Goal: Task Accomplishment & Management: Complete application form

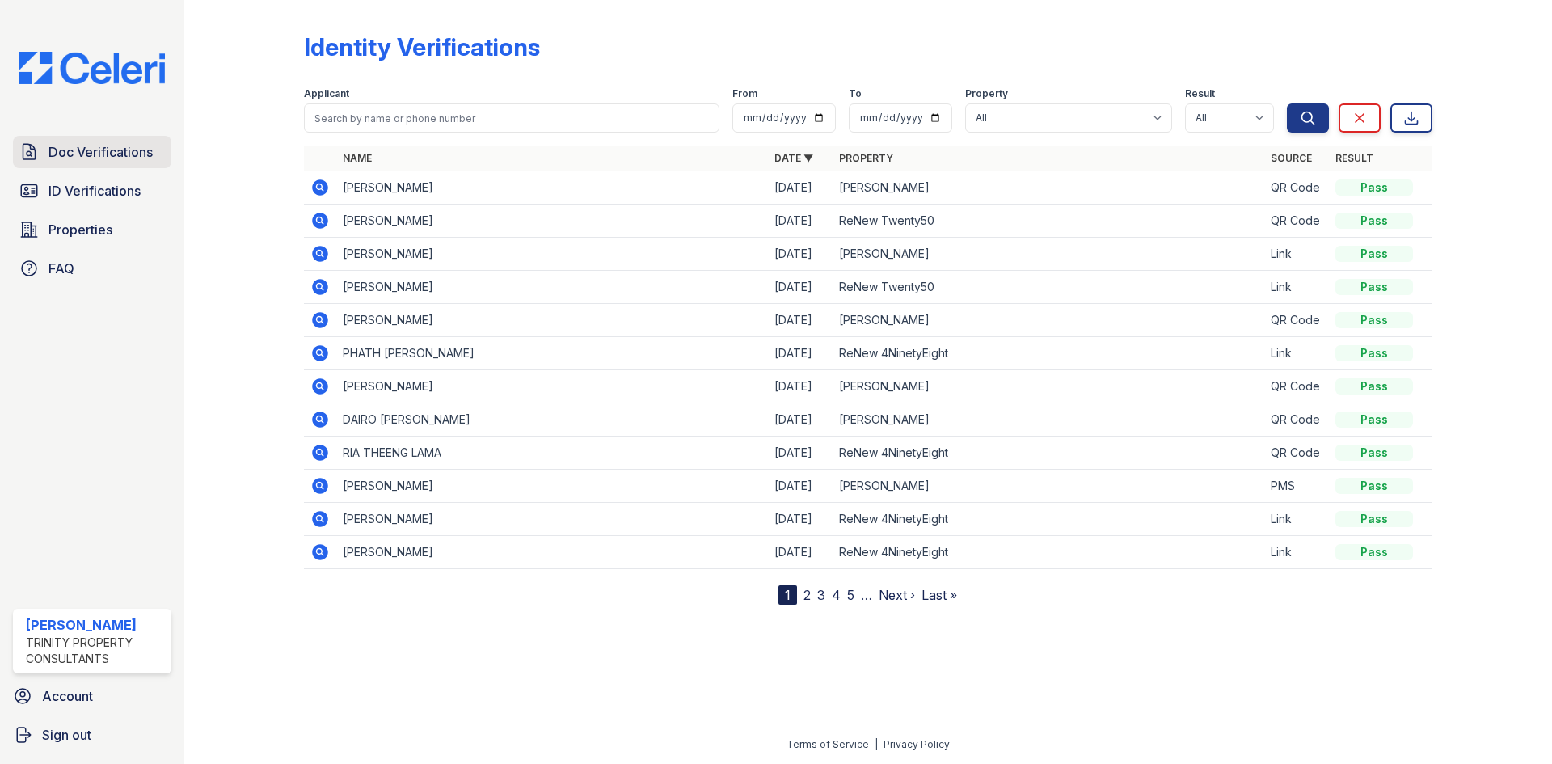
click at [98, 163] on link "Doc Verifications" at bounding box center [92, 152] width 158 height 32
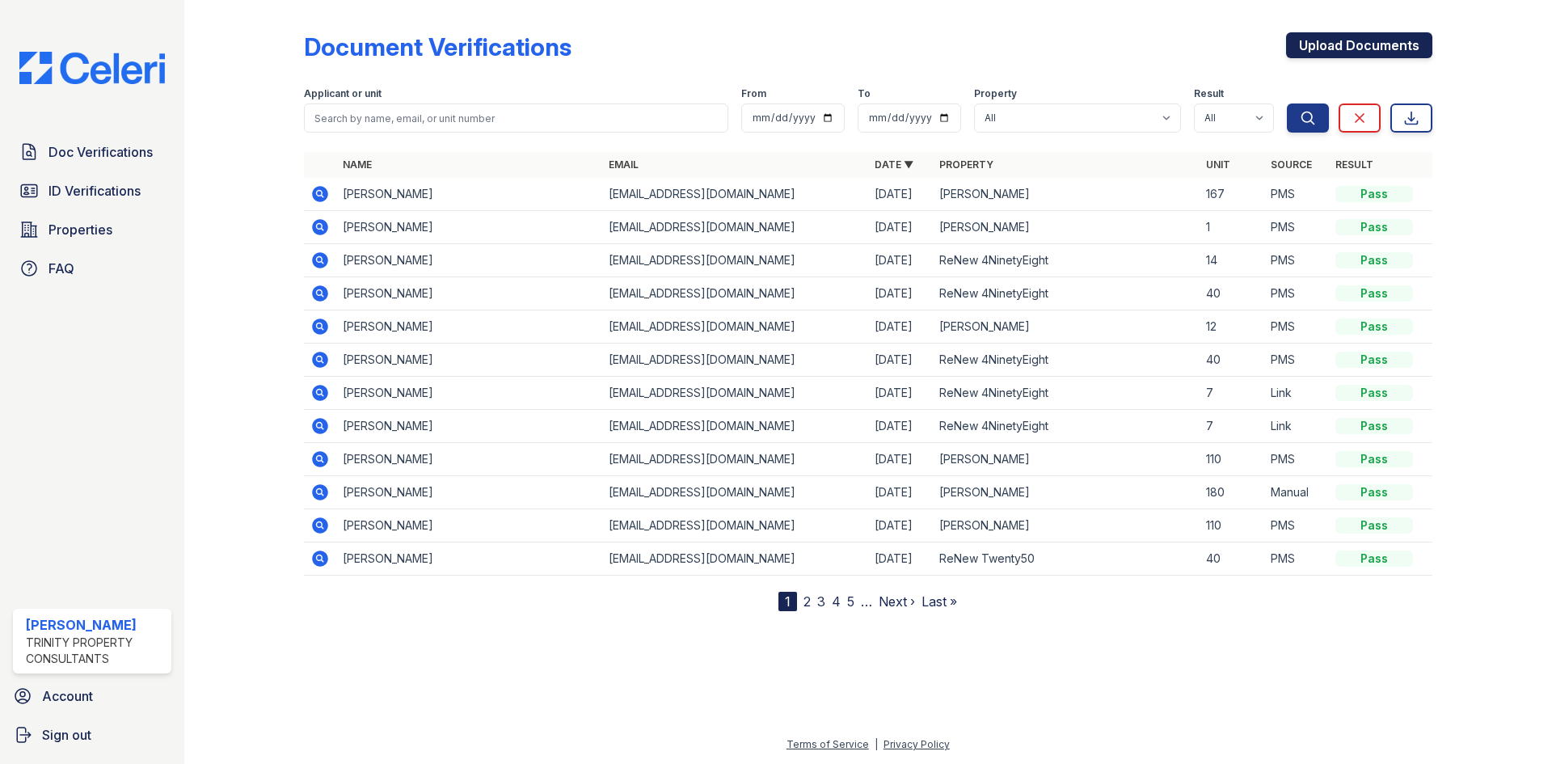
click at [1376, 43] on link "Upload Documents" at bounding box center [1359, 45] width 146 height 26
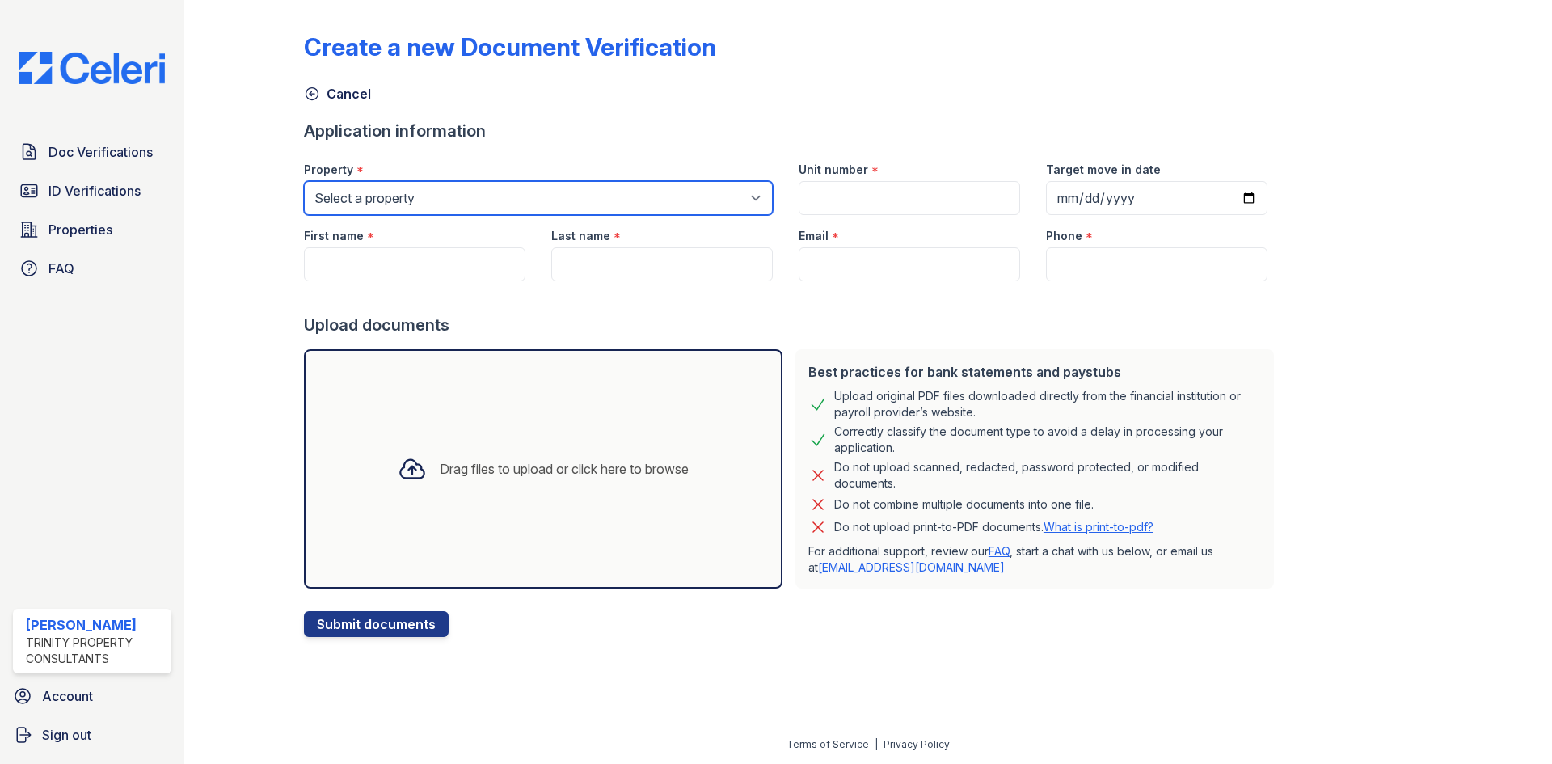
click at [505, 201] on select "Select a property ReNew 4NinetyEight ReNew Berryessa ReNew Twenty50" at bounding box center [538, 198] width 469 height 34
select select "81"
click at [304, 181] on select "Select a property ReNew 4NinetyEight ReNew Berryessa ReNew Twenty50" at bounding box center [538, 198] width 469 height 34
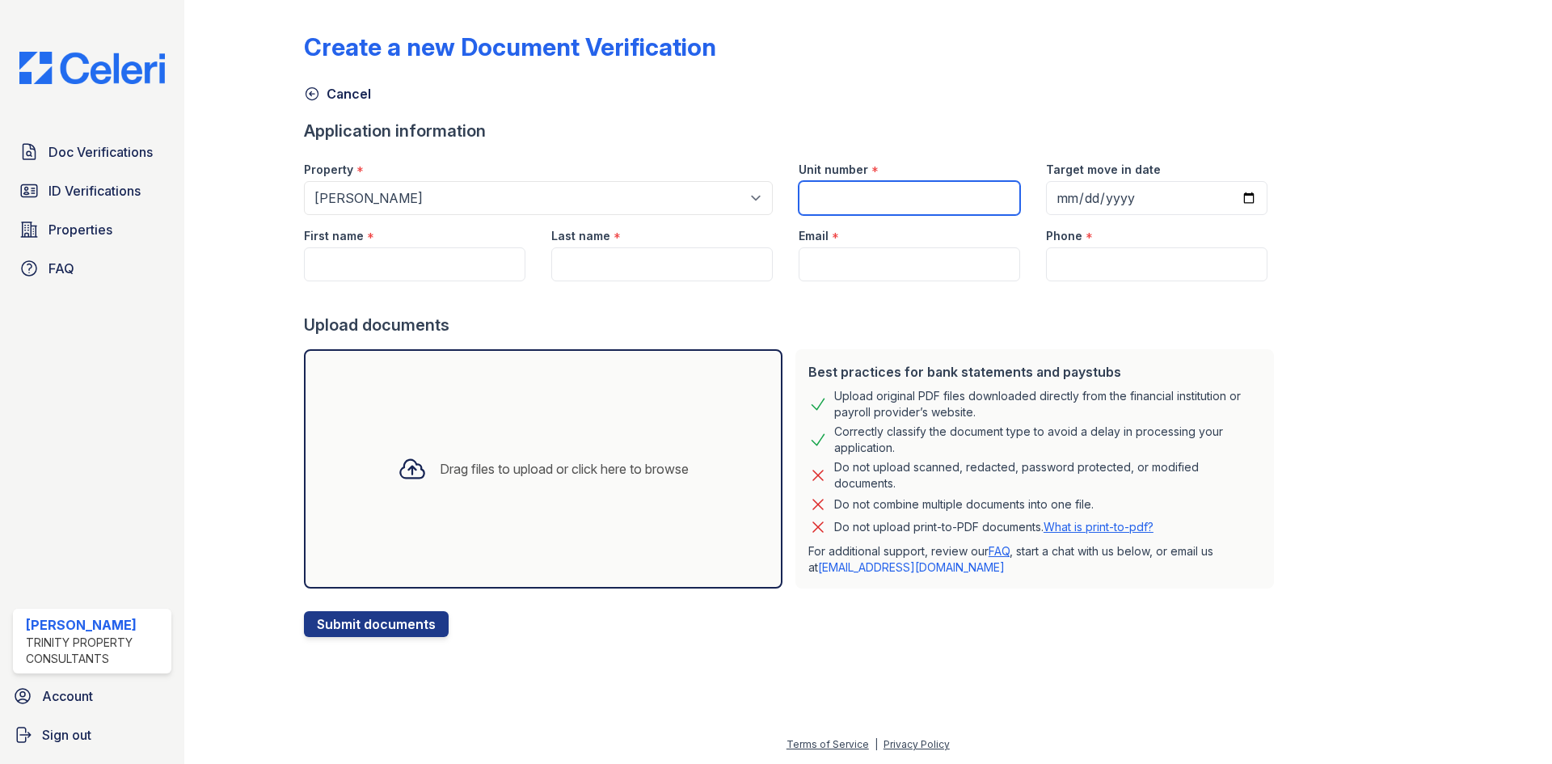
click at [930, 183] on input "Unit number" at bounding box center [909, 198] width 221 height 34
type input "160"
click at [1228, 196] on input "Target move in date" at bounding box center [1156, 198] width 221 height 34
type input "[DATE]"
click at [387, 261] on input "First name" at bounding box center [414, 264] width 221 height 34
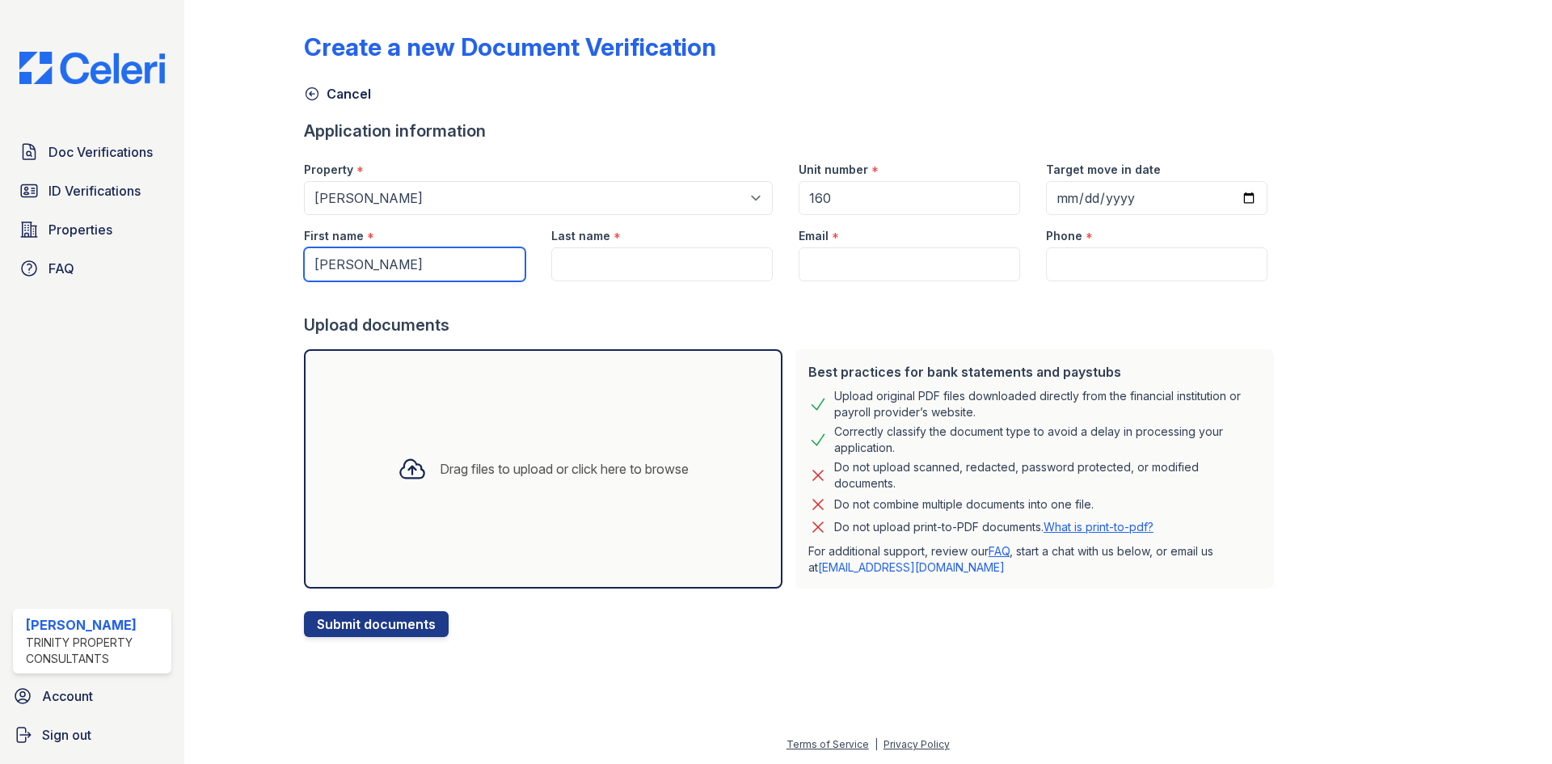
type input "[PERSON_NAME]"
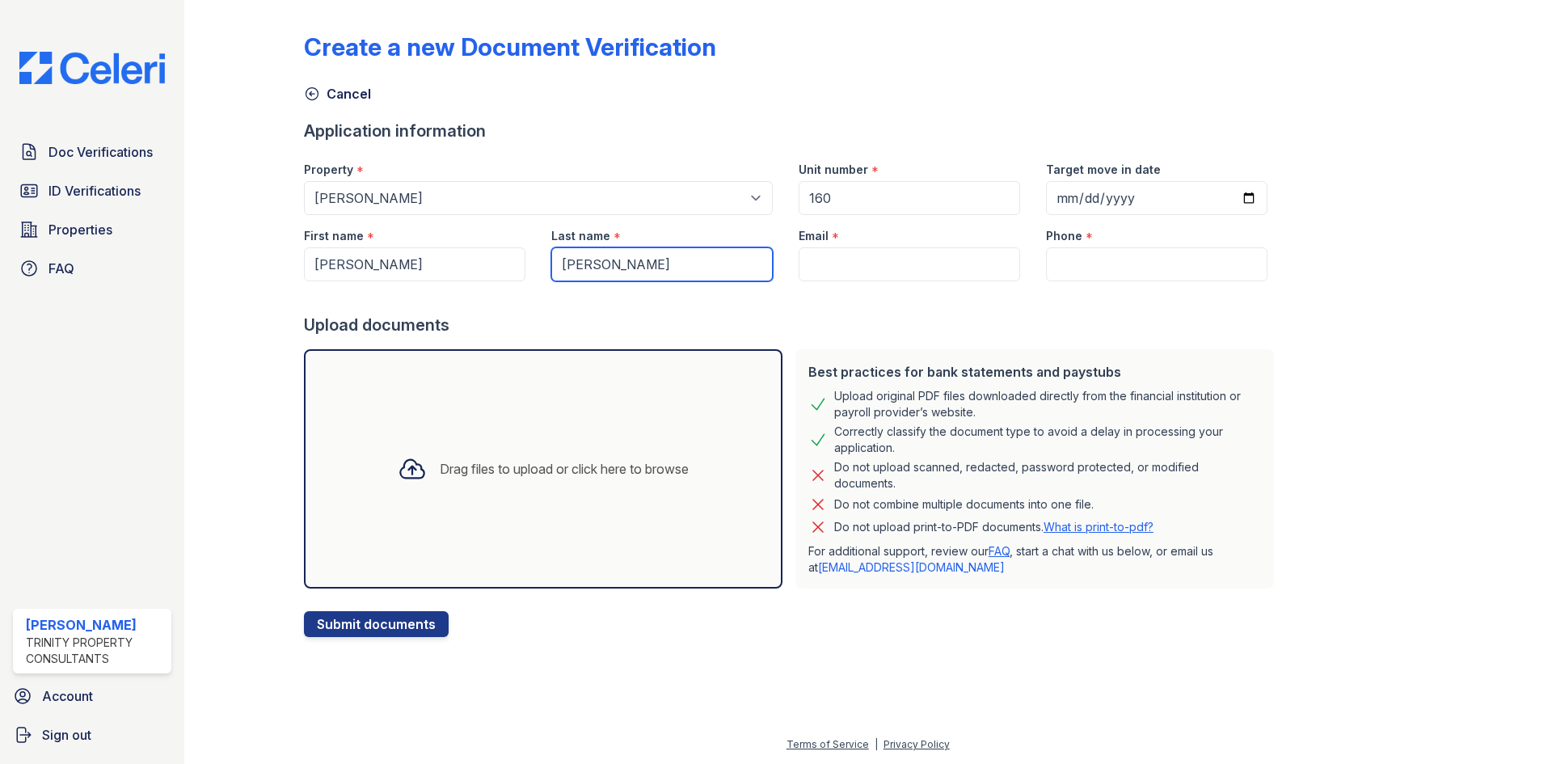
type input "[PERSON_NAME]"
click at [861, 258] on input "Email" at bounding box center [909, 264] width 221 height 34
paste input "[EMAIL_ADDRESS][DOMAIN_NAME]"
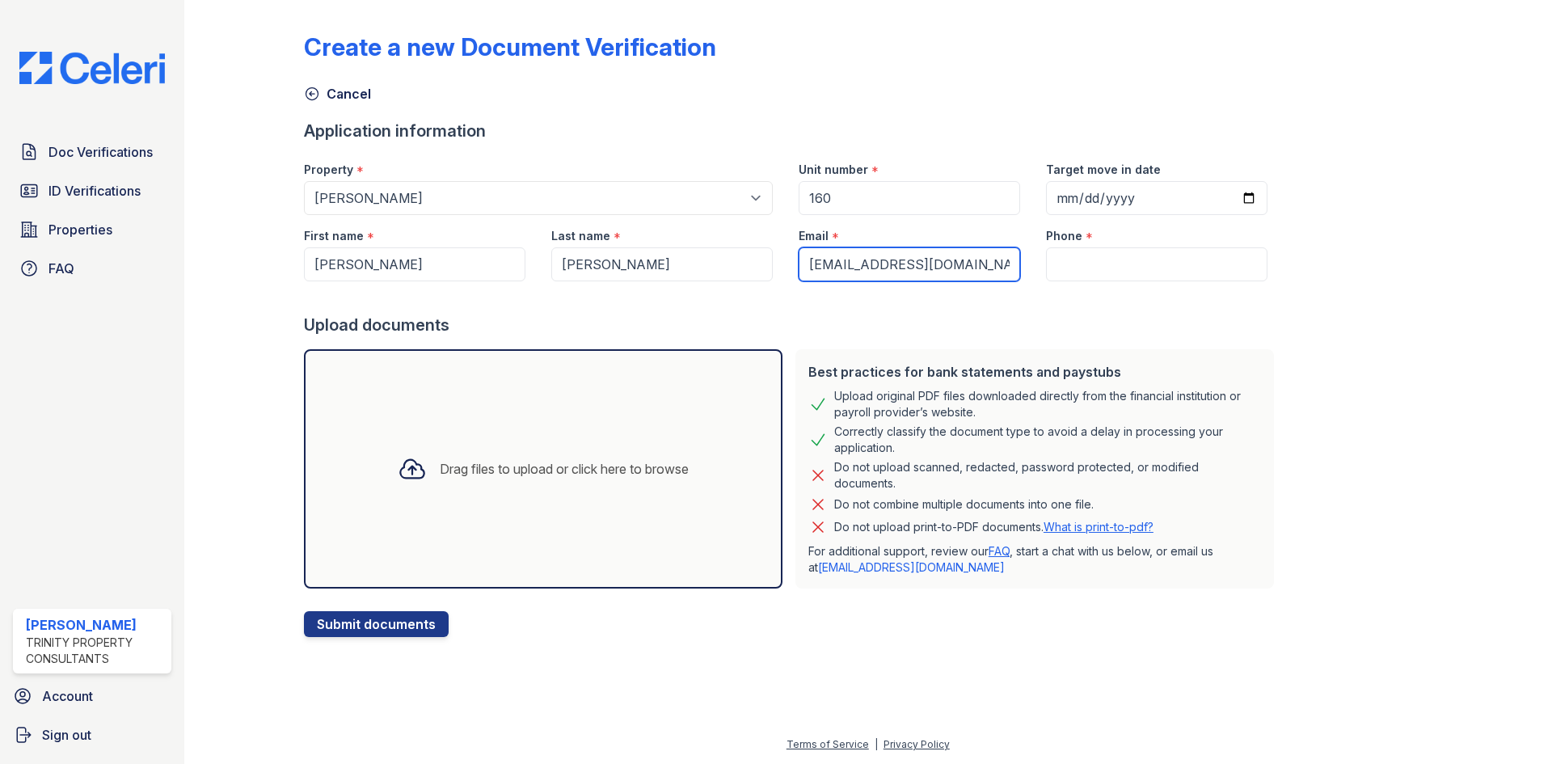
type input "[EMAIL_ADDRESS][DOMAIN_NAME]"
click at [1103, 265] on input "Phone" at bounding box center [1156, 264] width 221 height 34
paste input "[PHONE_NUMBER]"
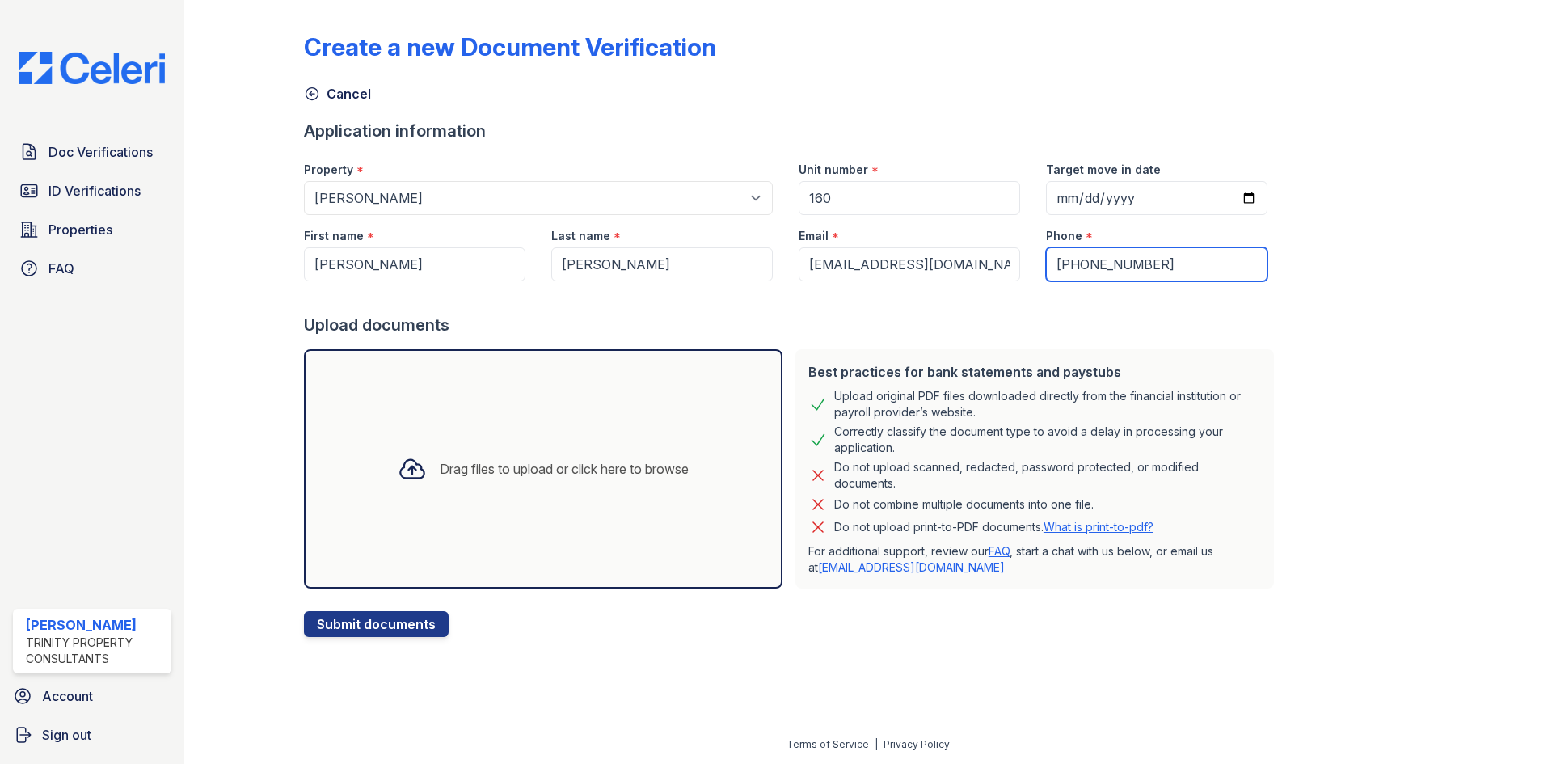
type input "[PHONE_NUMBER]"
click at [460, 479] on div "Drag files to upload or click here to browse" at bounding box center [543, 468] width 317 height 55
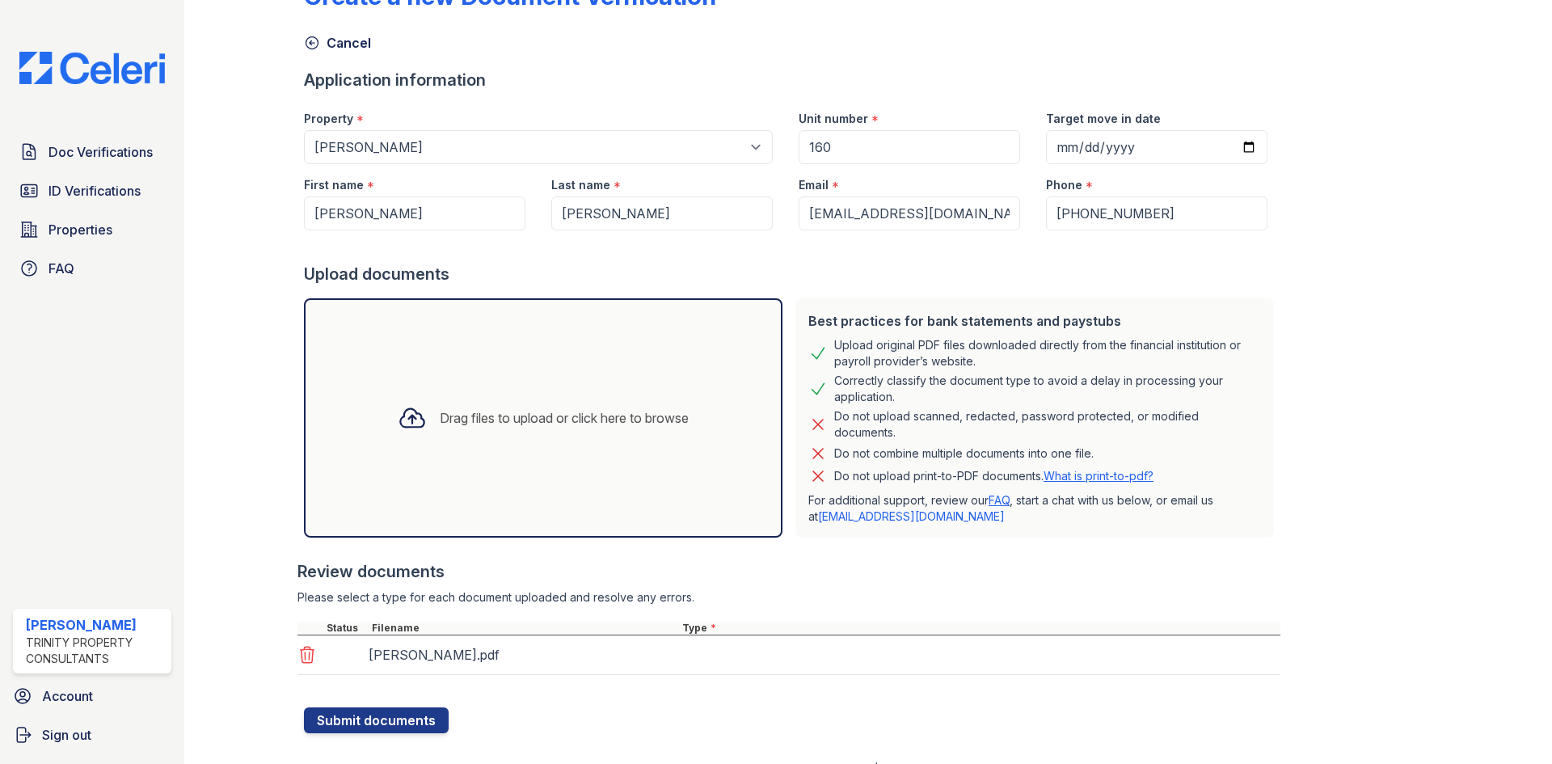
scroll to position [75, 0]
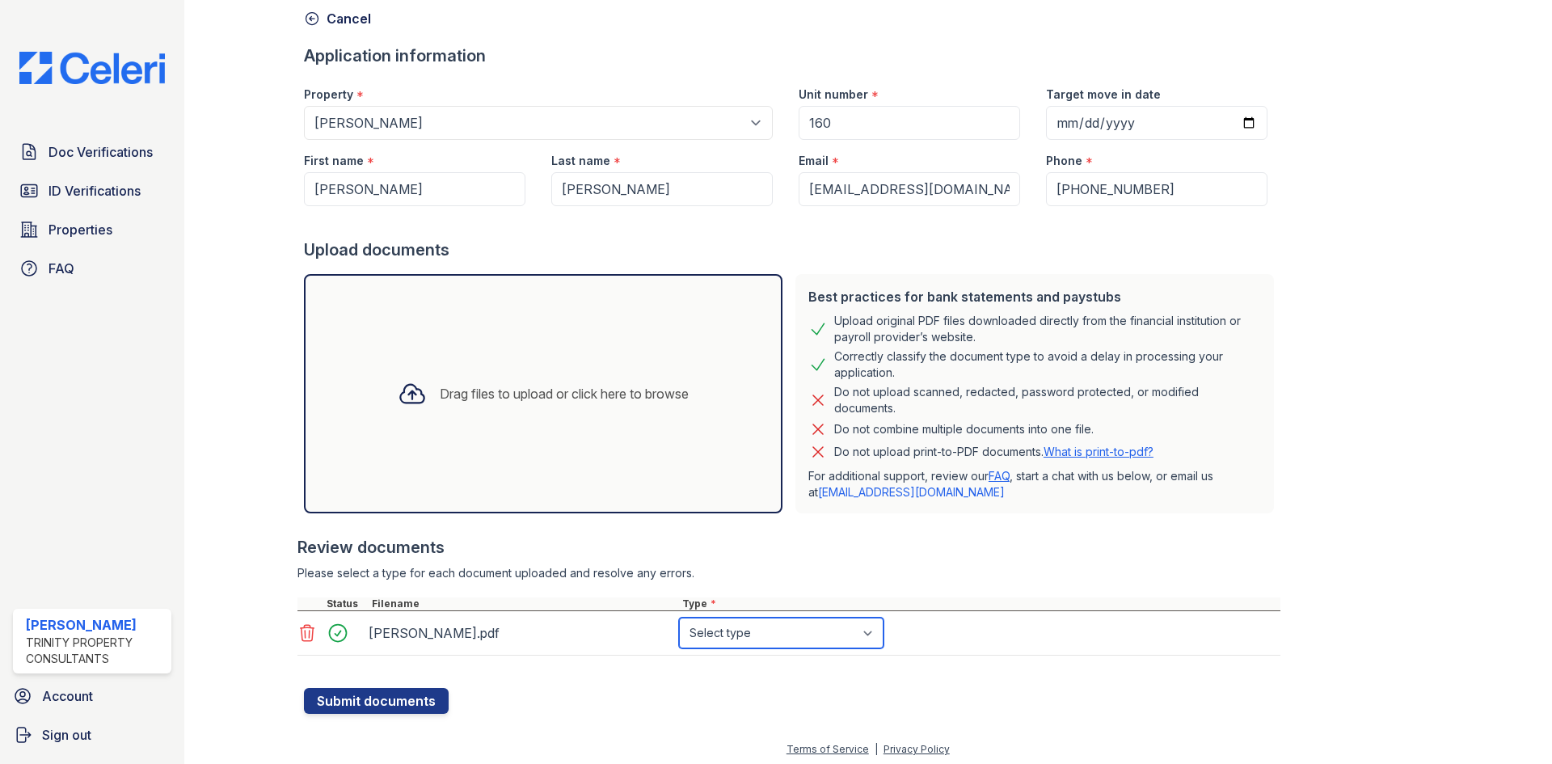
click at [825, 639] on select "Select type Paystub Bank Statement Offer Letter Tax Documents Benefit Award Let…" at bounding box center [781, 633] width 205 height 31
select select "bank_statement"
click at [679, 618] on select "Select type Paystub Bank Statement Offer Letter Tax Documents Benefit Award Let…" at bounding box center [781, 633] width 205 height 31
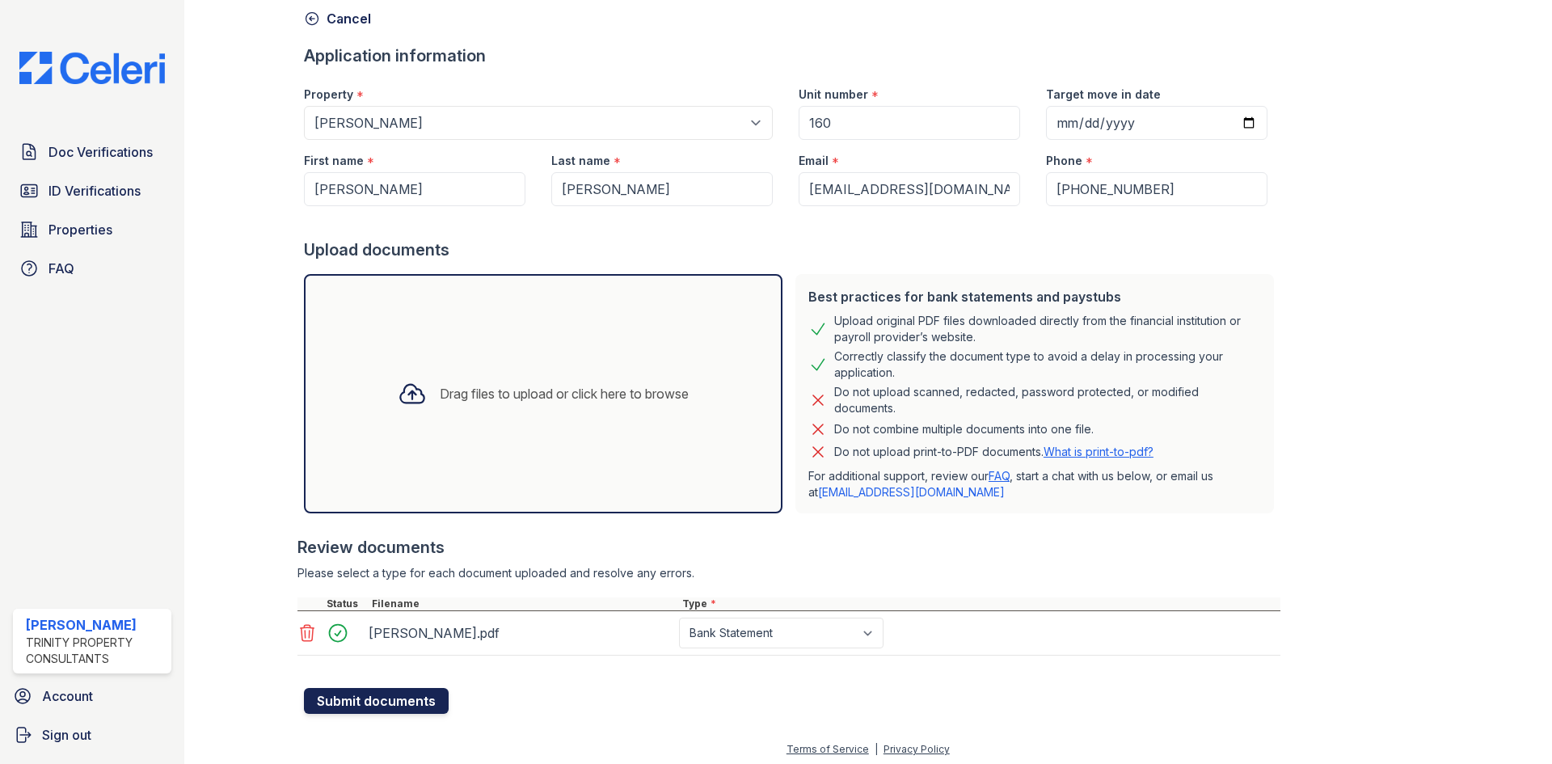
click at [382, 691] on button "Submit documents" at bounding box center [376, 701] width 145 height 26
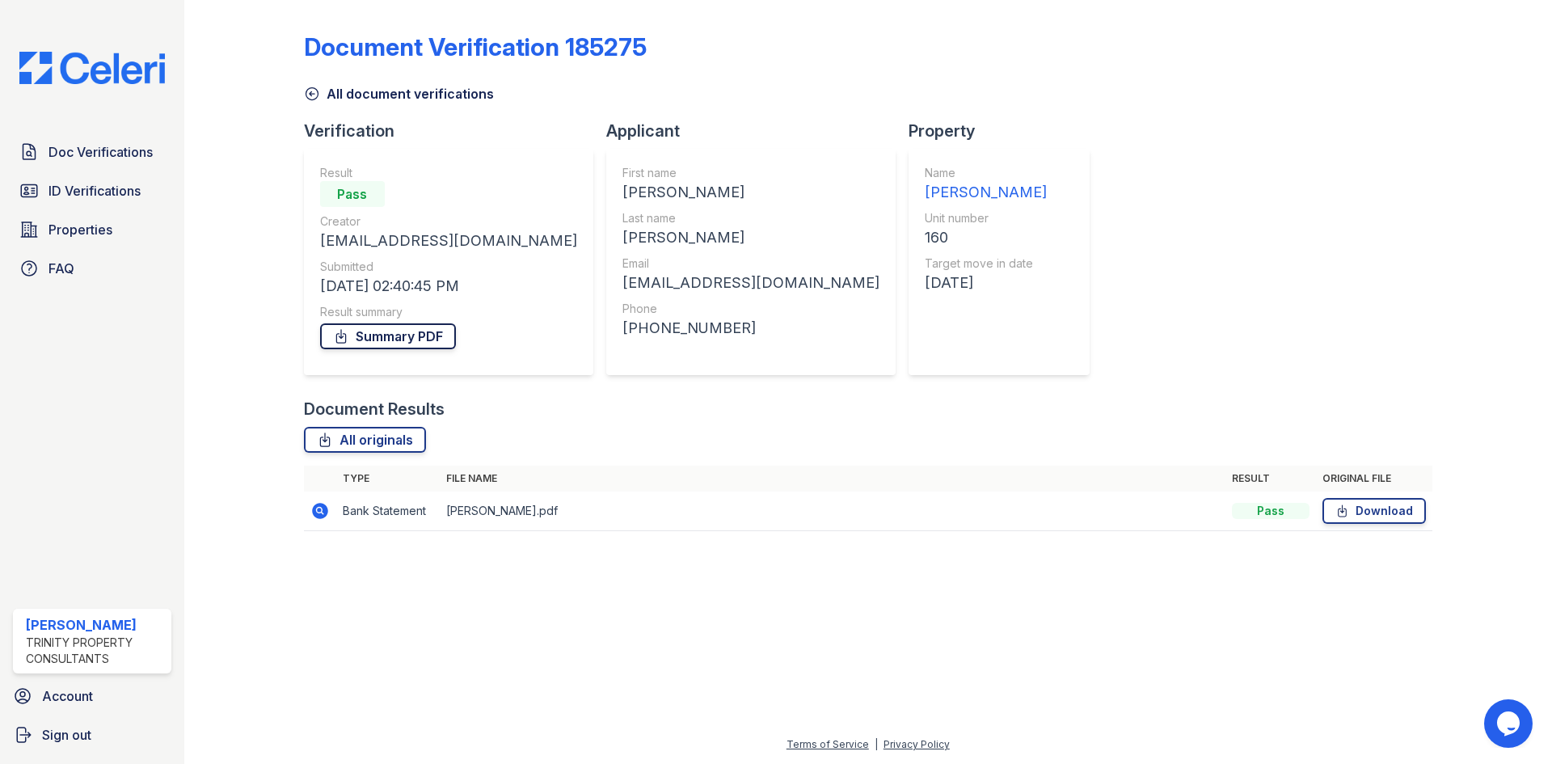
click at [414, 341] on link "Summary PDF" at bounding box center [388, 336] width 136 height 26
